Goal: Task Accomplishment & Management: Manage account settings

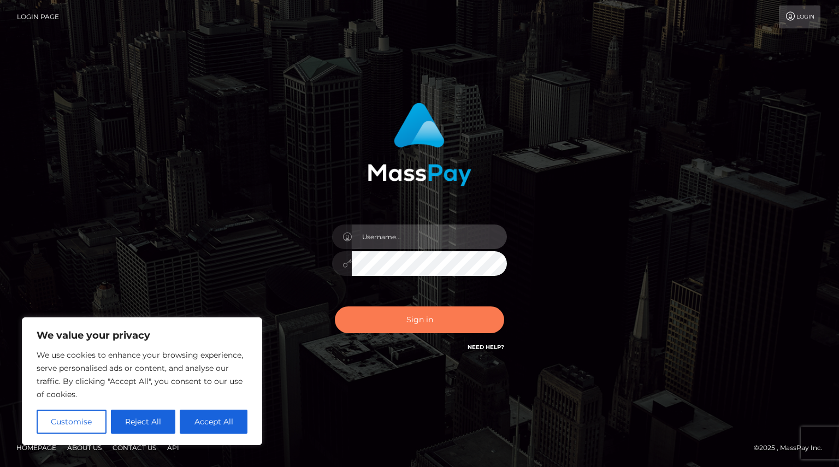
type input "Shany.Luminary"
click at [398, 319] on button "Sign in" at bounding box center [419, 319] width 169 height 27
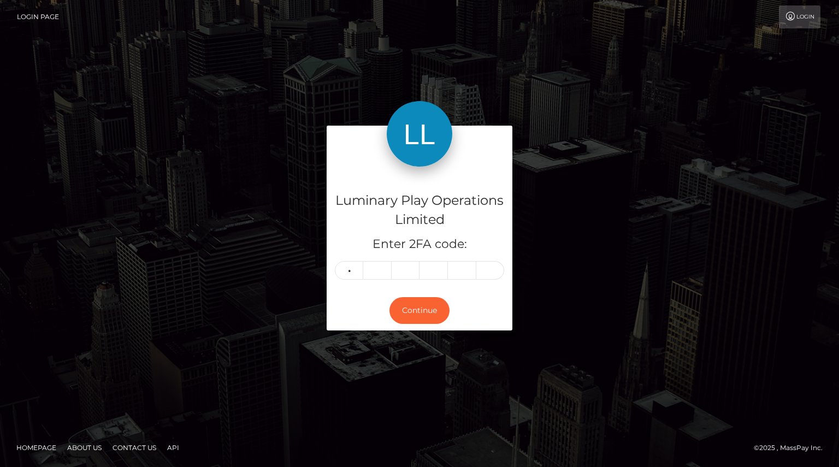
type input "1"
type input "6"
type input "0"
type input "2"
type input "8"
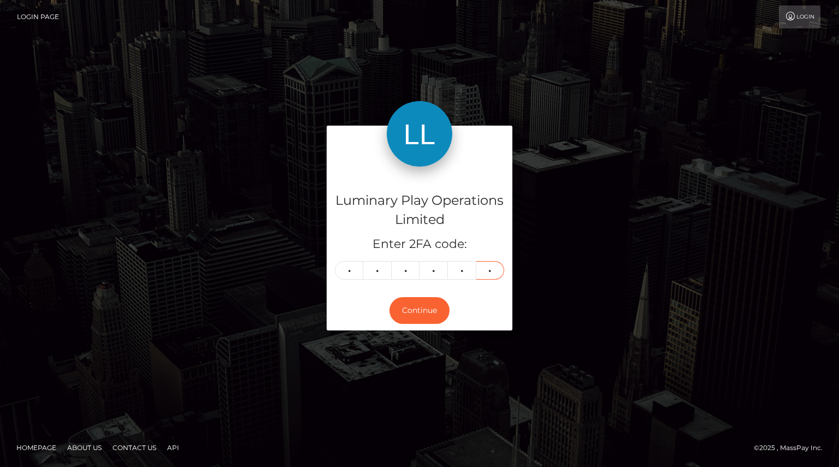
type input "1"
click at [398, 319] on button "Continue" at bounding box center [419, 310] width 60 height 27
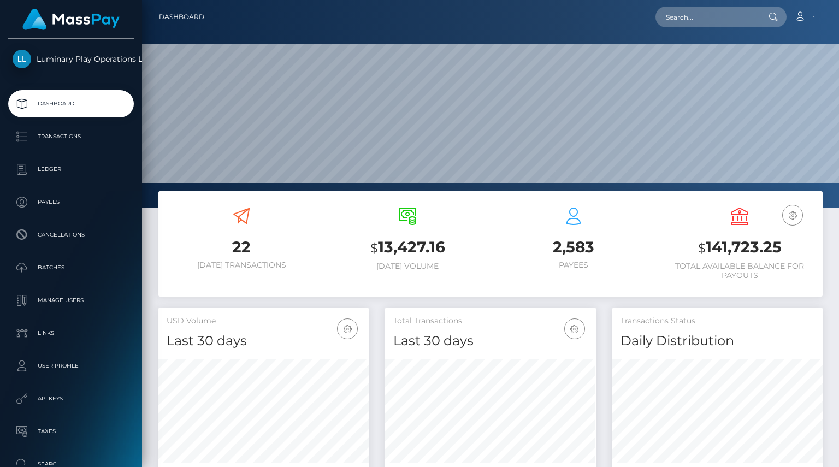
scroll to position [193, 210]
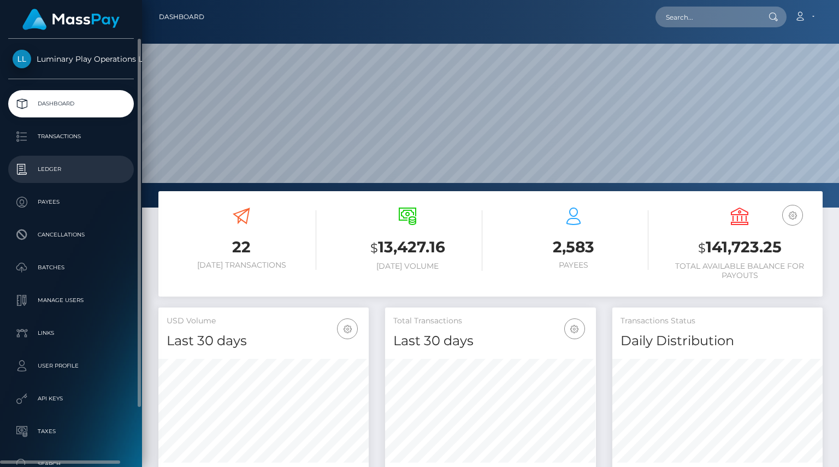
click at [58, 170] on p "Ledger" at bounding box center [71, 169] width 117 height 16
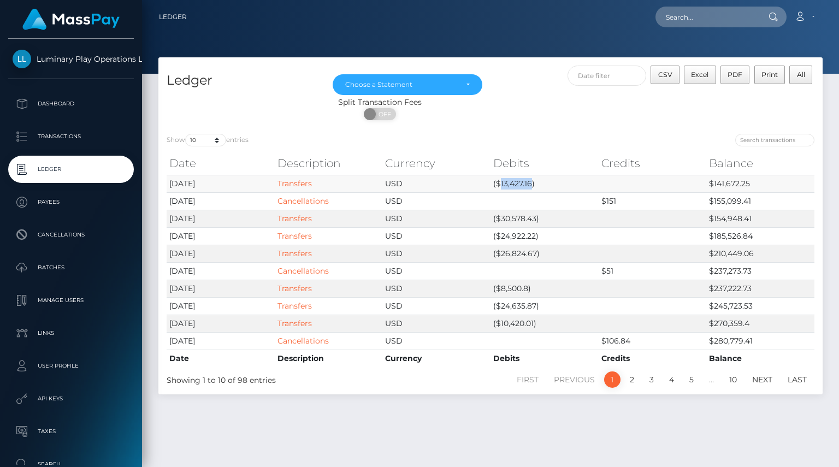
drag, startPoint x: 501, startPoint y: 182, endPoint x: 530, endPoint y: 186, distance: 28.6
click at [530, 186] on td "($13,427.16)" at bounding box center [545, 183] width 108 height 17
copy td "13,427.16"
drag, startPoint x: 498, startPoint y: 217, endPoint x: 534, endPoint y: 221, distance: 36.9
click at [534, 221] on td "($30,578.43)" at bounding box center [545, 218] width 108 height 17
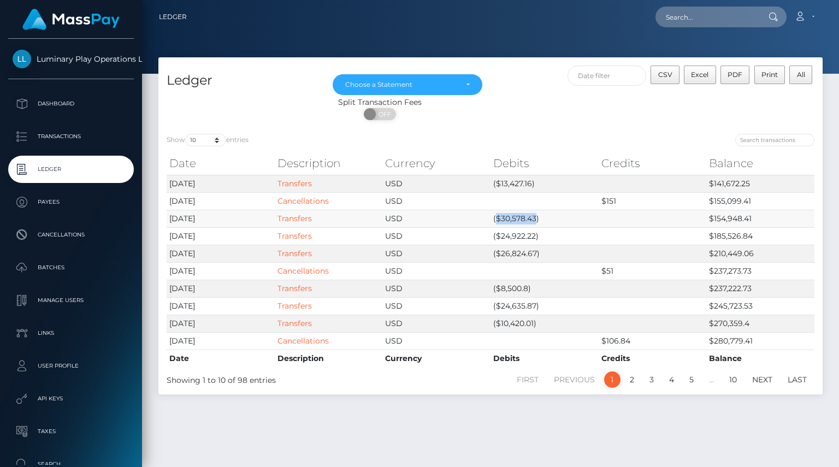
copy td "$30,578.43"
click at [806, 17] on link "Account" at bounding box center [804, 16] width 32 height 23
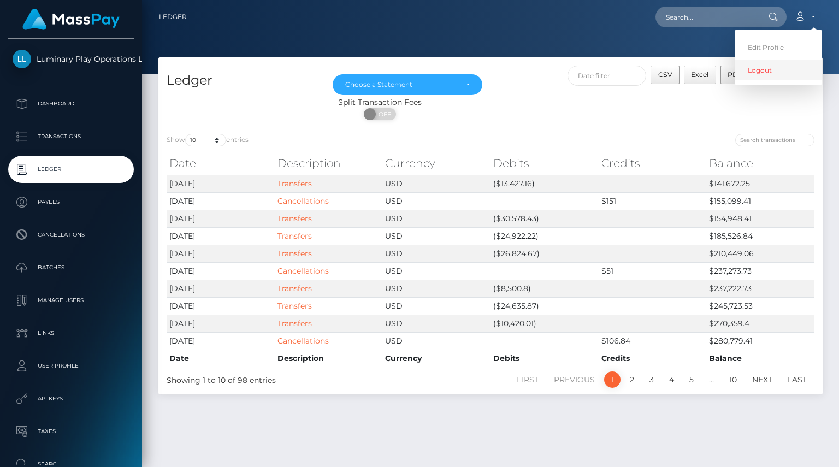
click at [759, 66] on link "Logout" at bounding box center [778, 70] width 87 height 20
